Goal: Task Accomplishment & Management: Use online tool/utility

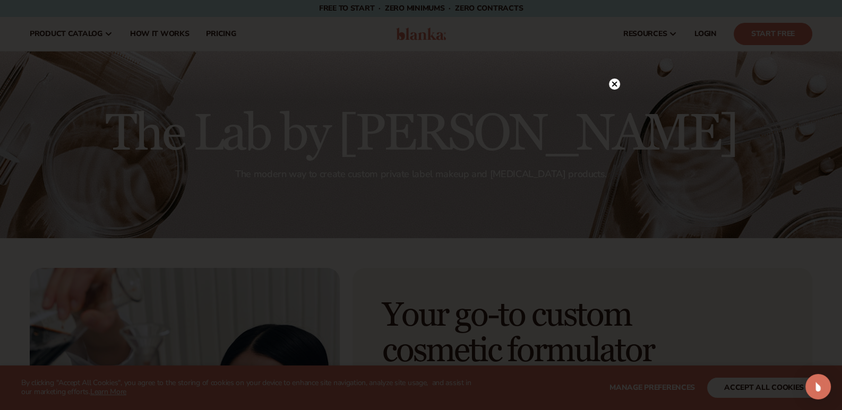
click at [610, 88] on circle at bounding box center [614, 84] width 11 height 11
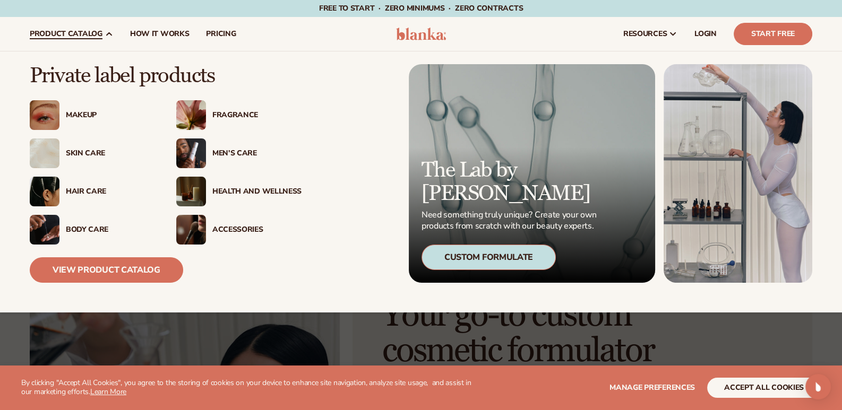
click at [82, 150] on div "Skin Care" at bounding box center [110, 153] width 89 height 9
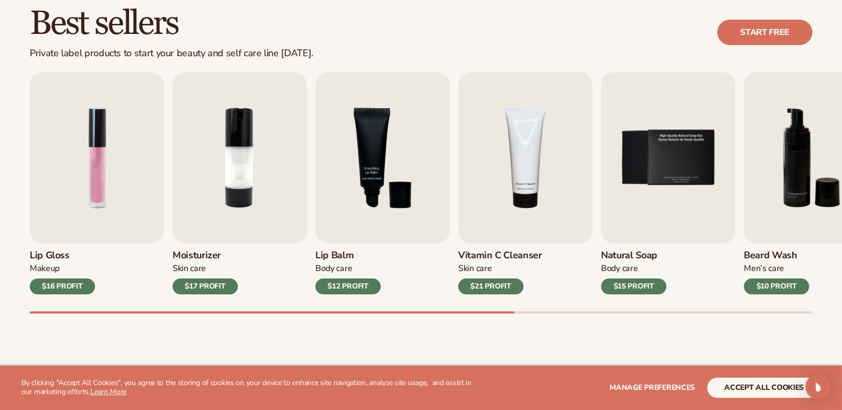
scroll to position [319, 0]
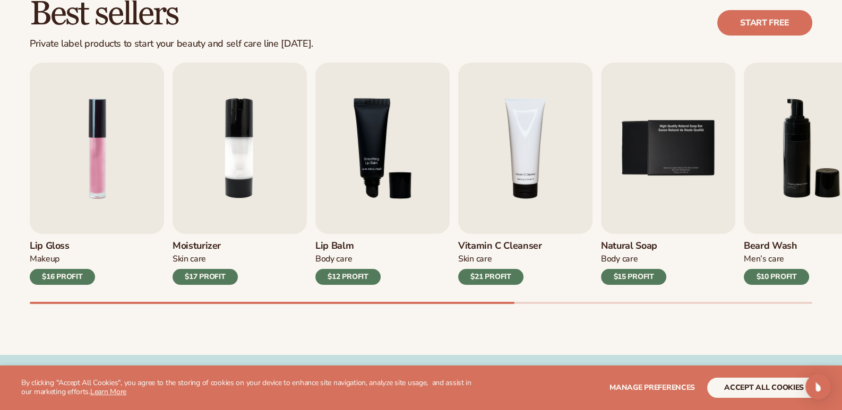
click at [57, 276] on div "$16 PROFIT" at bounding box center [62, 277] width 65 height 16
click at [74, 177] on img "1 / 9" at bounding box center [97, 148] width 134 height 171
click at [110, 167] on img "1 / 9" at bounding box center [97, 148] width 134 height 171
click at [57, 248] on h3 "Lip Gloss" at bounding box center [62, 246] width 65 height 12
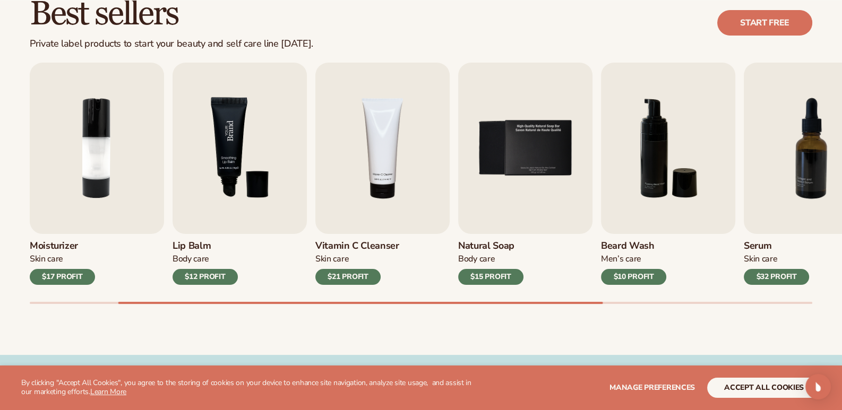
click at [222, 131] on img "3 / 9" at bounding box center [240, 148] width 134 height 171
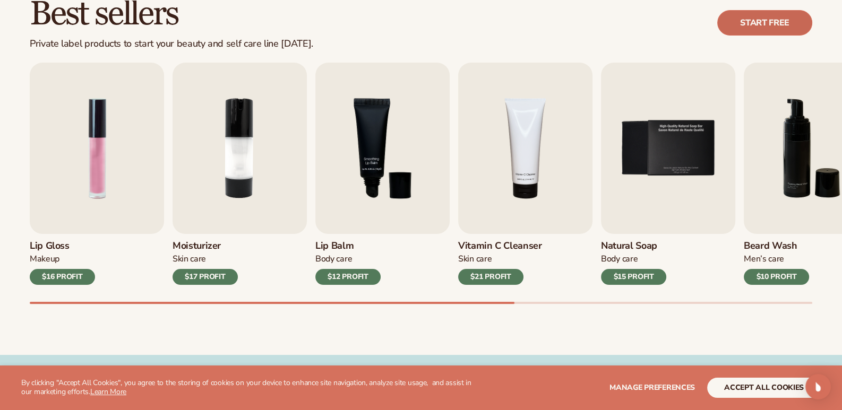
click at [768, 23] on link "Start free" at bounding box center [764, 22] width 95 height 25
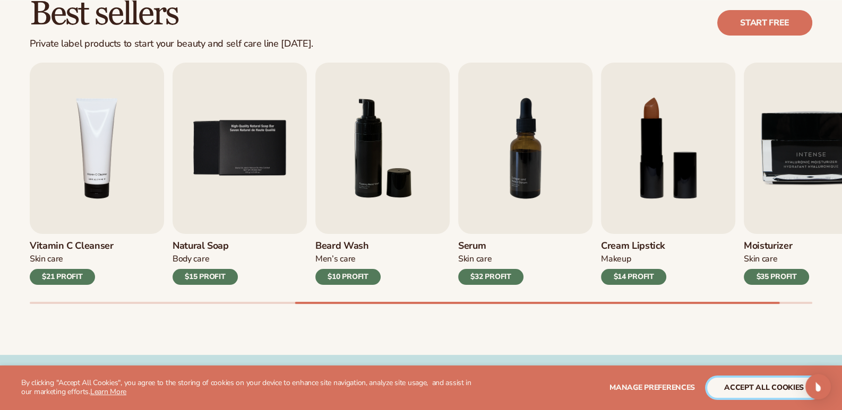
click at [762, 396] on button "accept all cookies" at bounding box center [764, 388] width 114 height 20
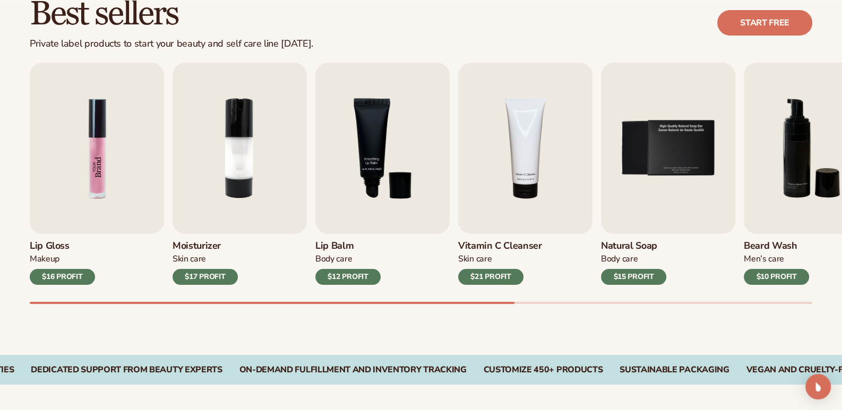
click at [108, 185] on img "1 / 9" at bounding box center [97, 148] width 134 height 171
click at [87, 274] on div "$16 PROFIT" at bounding box center [62, 277] width 65 height 16
click at [61, 280] on div "$16 PROFIT" at bounding box center [62, 277] width 65 height 16
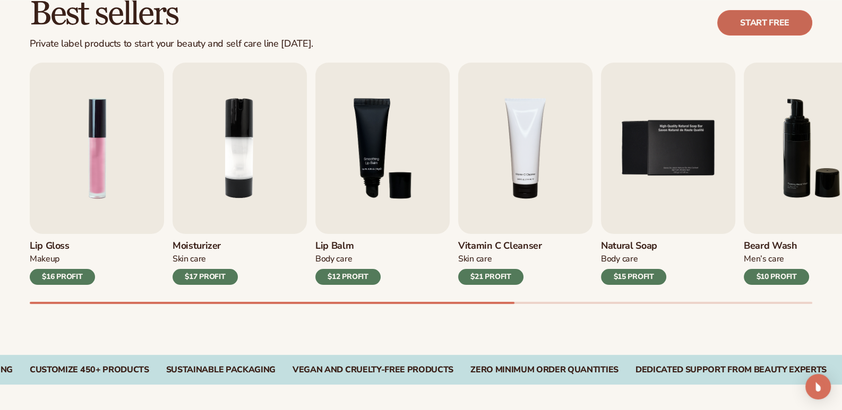
click at [783, 27] on link "Start free" at bounding box center [764, 22] width 95 height 25
